Goal: Task Accomplishment & Management: Use online tool/utility

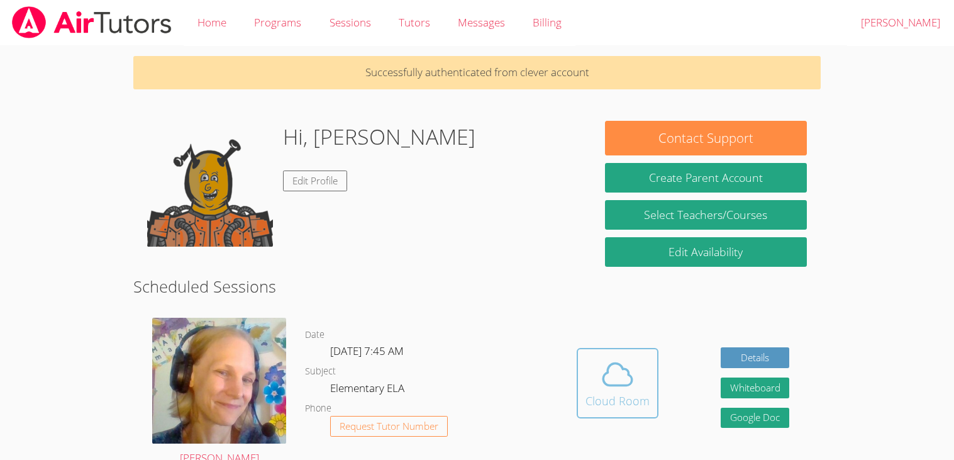
click at [631, 366] on icon at bounding box center [617, 374] width 35 height 35
click at [760, 387] on button "Whiteboard" at bounding box center [755, 387] width 69 height 21
click at [594, 369] on span at bounding box center [617, 374] width 64 height 35
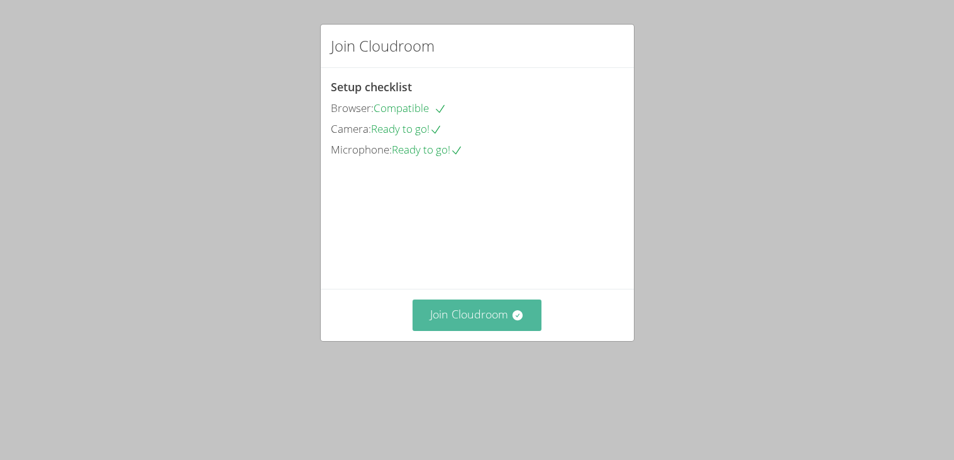
click at [480, 330] on button "Join Cloudroom" at bounding box center [477, 314] width 129 height 31
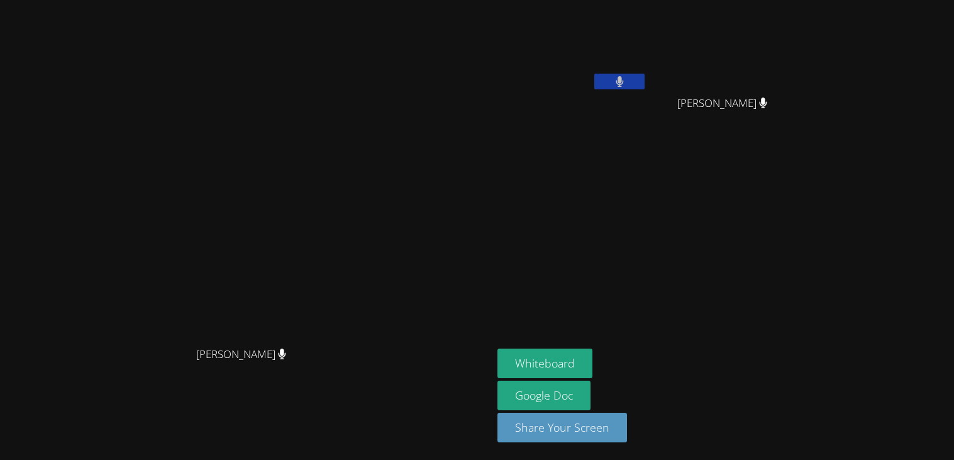
click at [341, 251] on video at bounding box center [246, 205] width 189 height 272
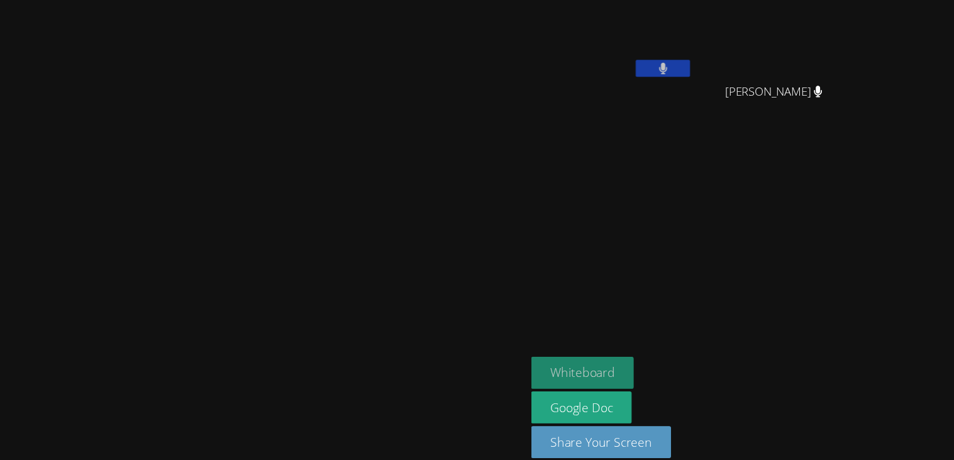
click at [592, 367] on button "Whiteboard" at bounding box center [544, 363] width 95 height 30
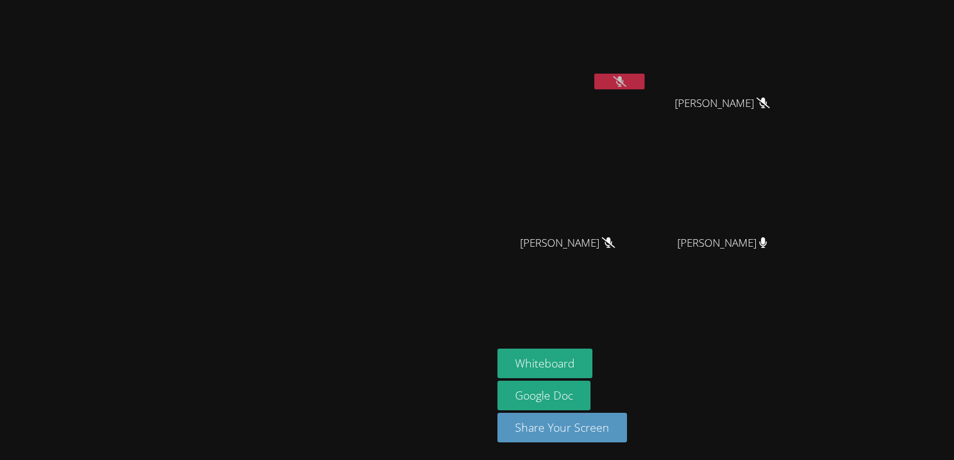
click at [497, 348] on button "Whiteboard" at bounding box center [544, 363] width 95 height 30
click at [714, 313] on aside "Bryan Tseng Gabriel Romano Lozano Gabriel Romano Lozano Oliver Faris Oliver Far…" at bounding box center [649, 230] width 314 height 460
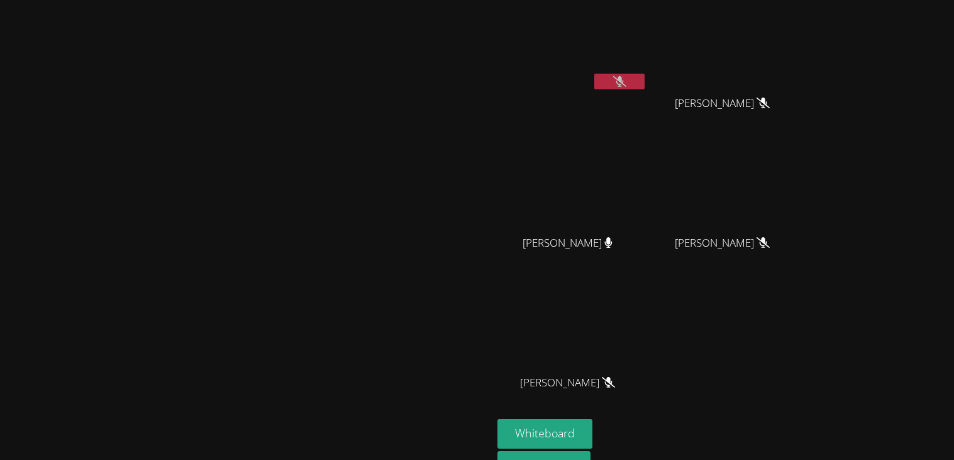
click at [341, 170] on video at bounding box center [246, 240] width 189 height 272
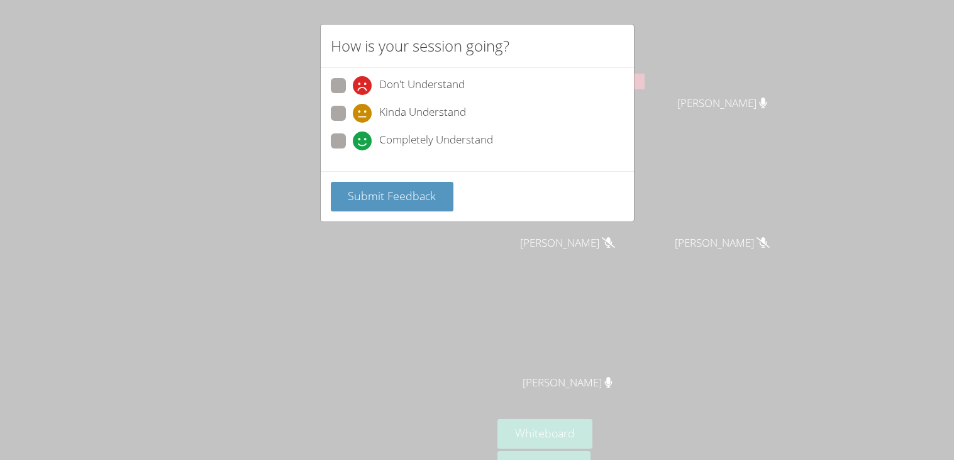
click at [353, 150] on span at bounding box center [353, 150] width 0 height 0
click at [353, 142] on input "Completely Understand" at bounding box center [358, 138] width 11 height 11
radio input "true"
click at [399, 204] on button "Submit Feedback" at bounding box center [392, 197] width 123 height 30
